Goal: Transaction & Acquisition: Download file/media

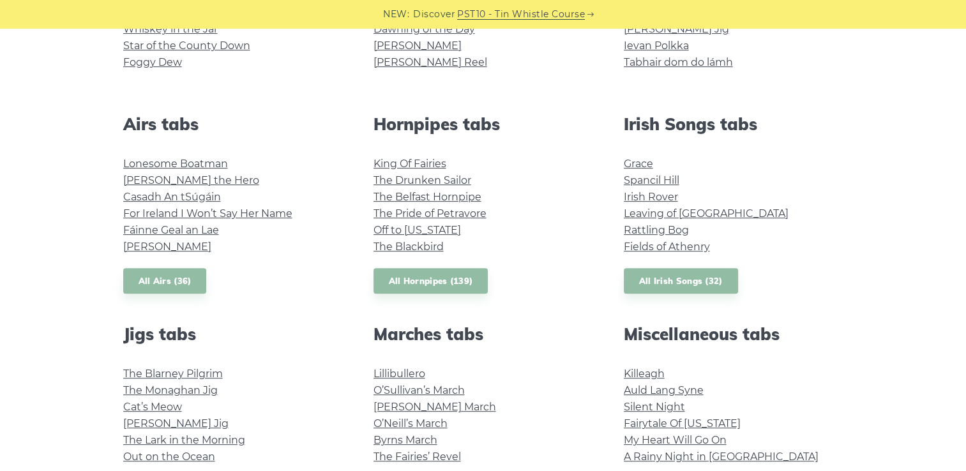
scroll to position [473, 0]
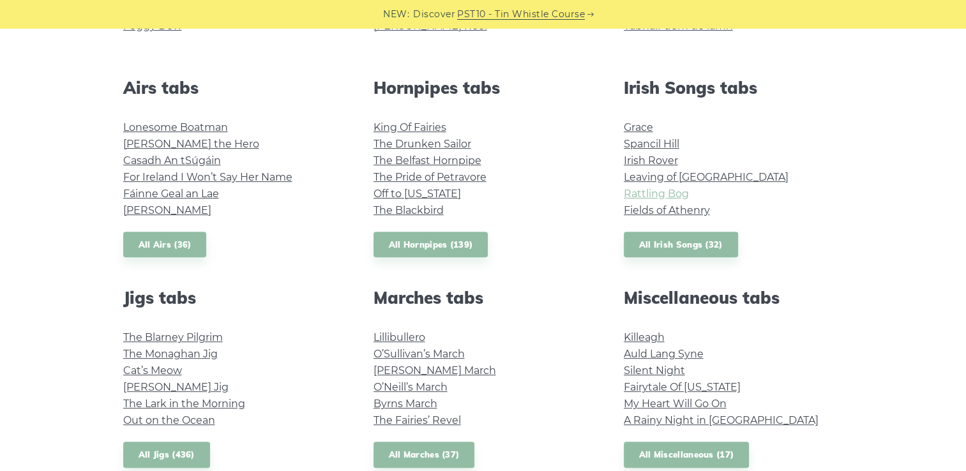
click at [641, 193] on link "Rattling Bog" at bounding box center [656, 194] width 65 height 12
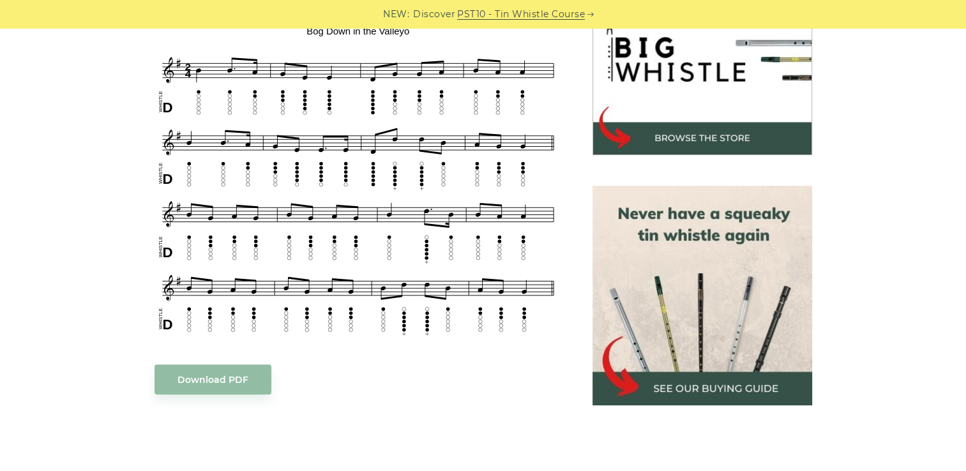
scroll to position [431, 0]
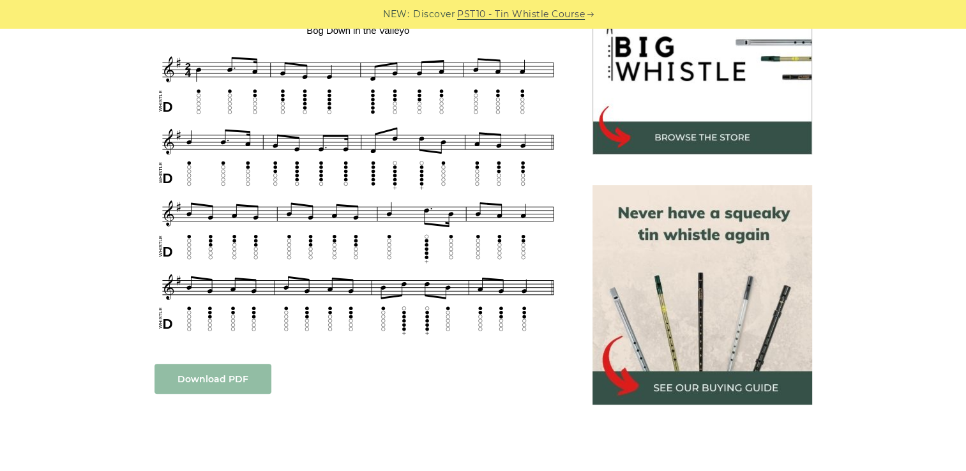
click at [232, 379] on link "Download PDF" at bounding box center [213, 379] width 117 height 30
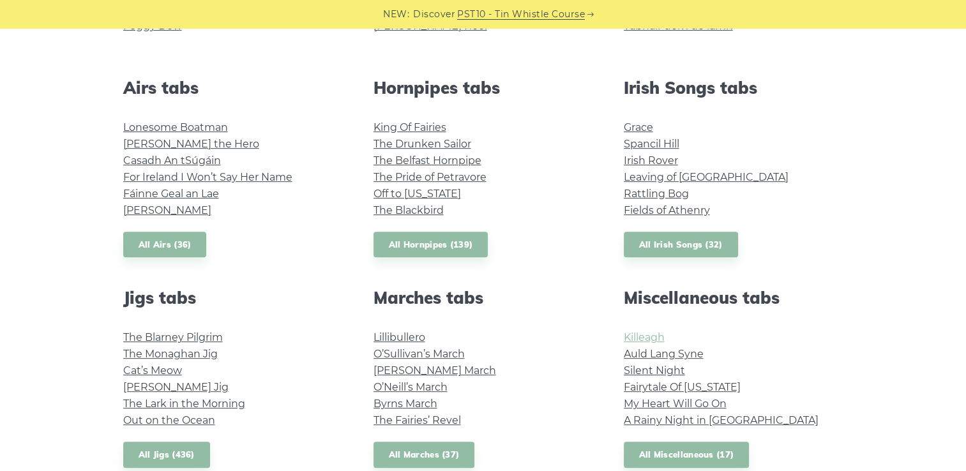
click at [632, 336] on link "Killeagh" at bounding box center [644, 337] width 41 height 12
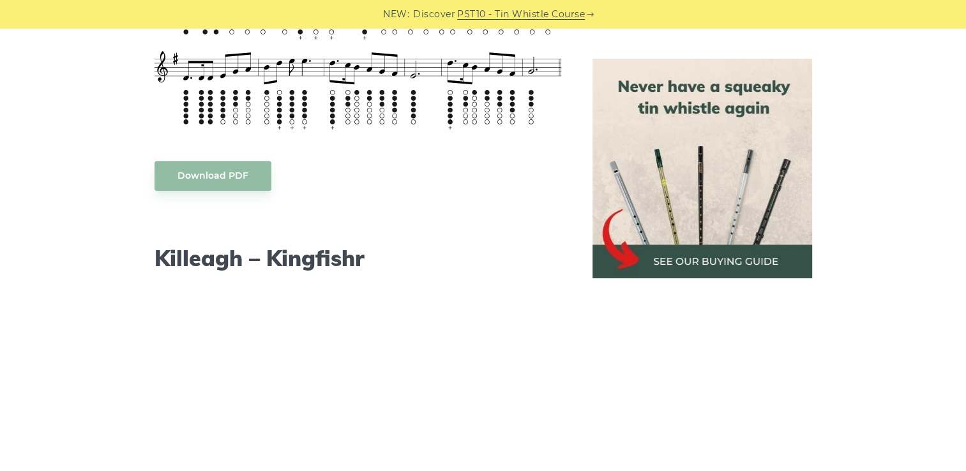
scroll to position [1152, 0]
click at [238, 181] on link "Download PDF" at bounding box center [213, 176] width 117 height 30
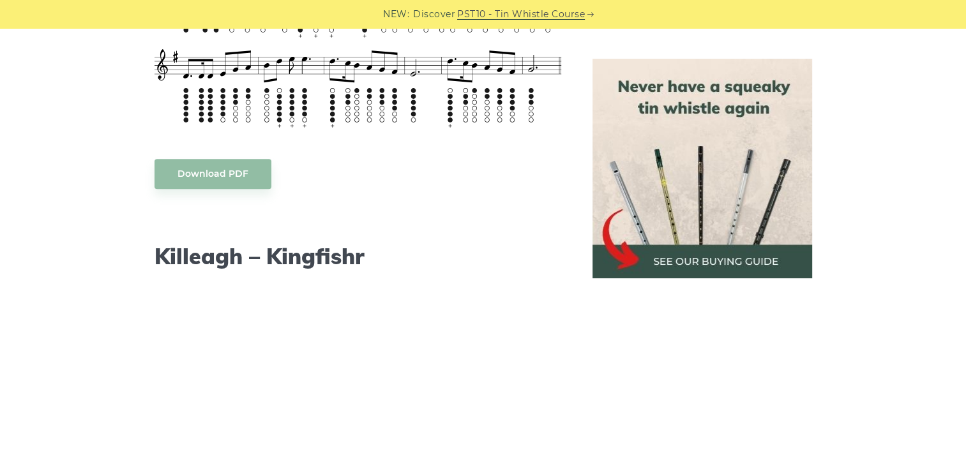
scroll to position [1131, 0]
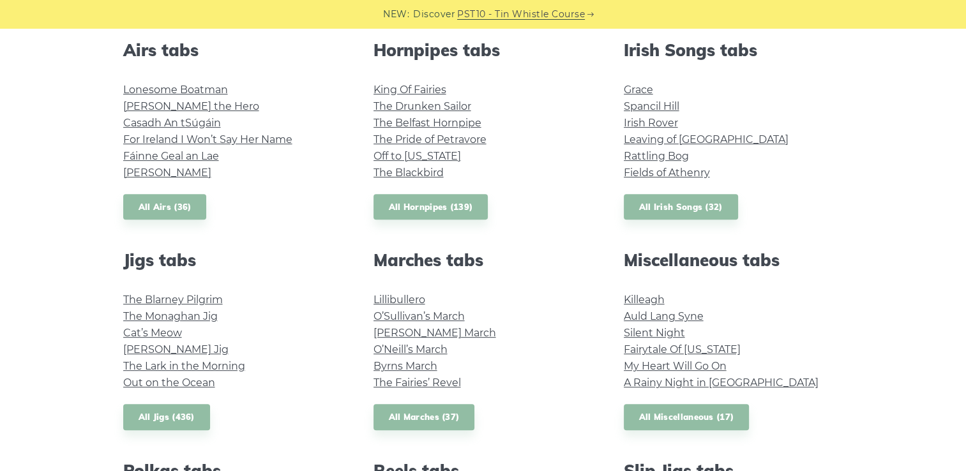
scroll to position [510, 0]
click at [641, 349] on link "Fairytale Of [US_STATE]" at bounding box center [682, 350] width 117 height 12
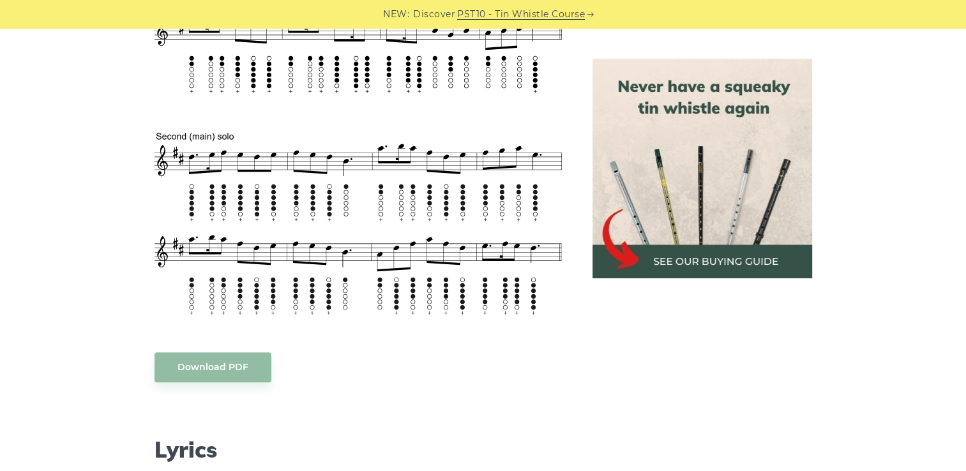
scroll to position [710, 0]
click at [246, 363] on link "Download PDF" at bounding box center [213, 368] width 117 height 30
